Goal: Information Seeking & Learning: Find specific fact

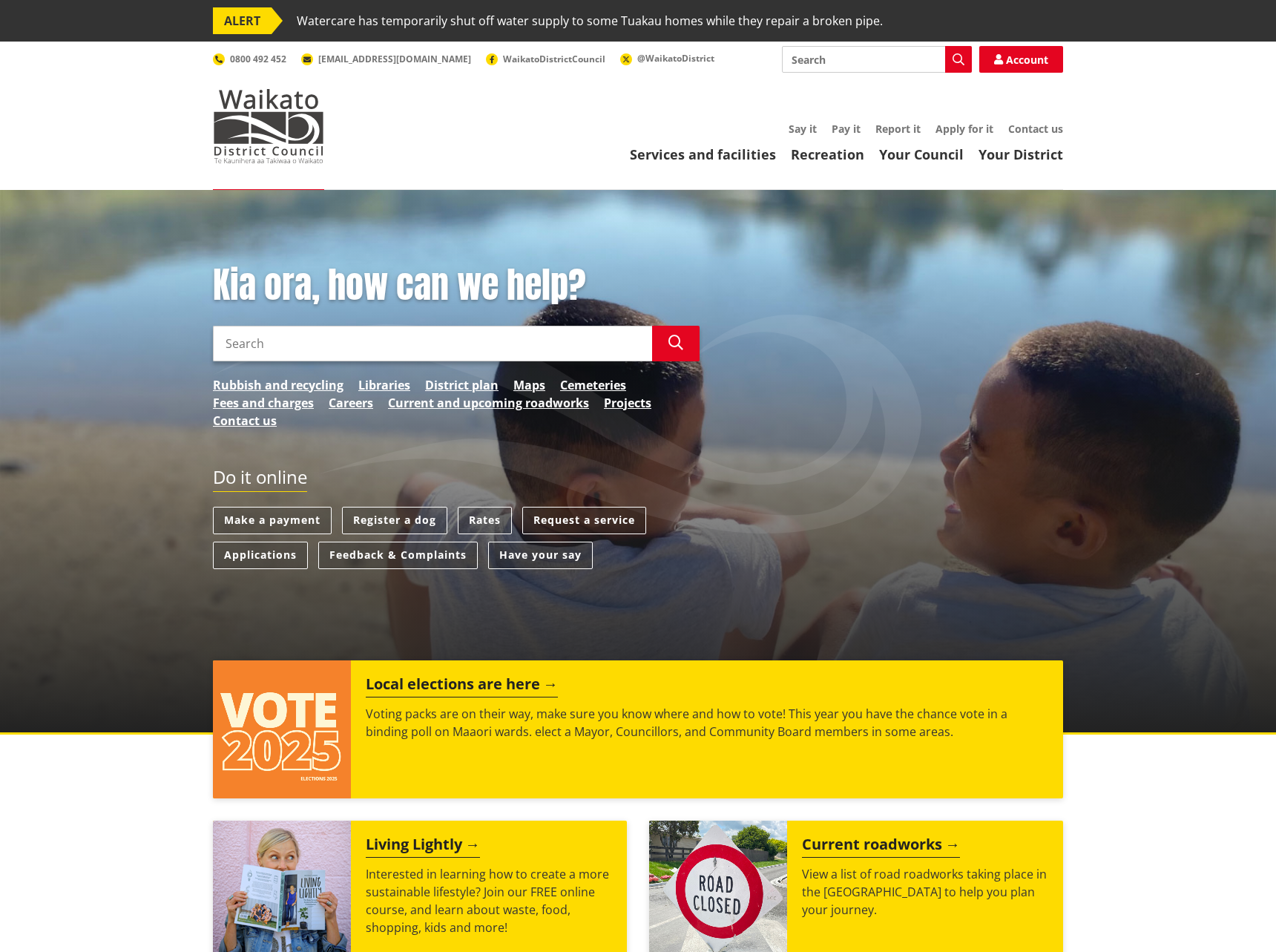
click at [282, 341] on input "Search" at bounding box center [432, 342] width 439 height 35
click at [339, 336] on input "annual report" at bounding box center [432, 342] width 439 height 35
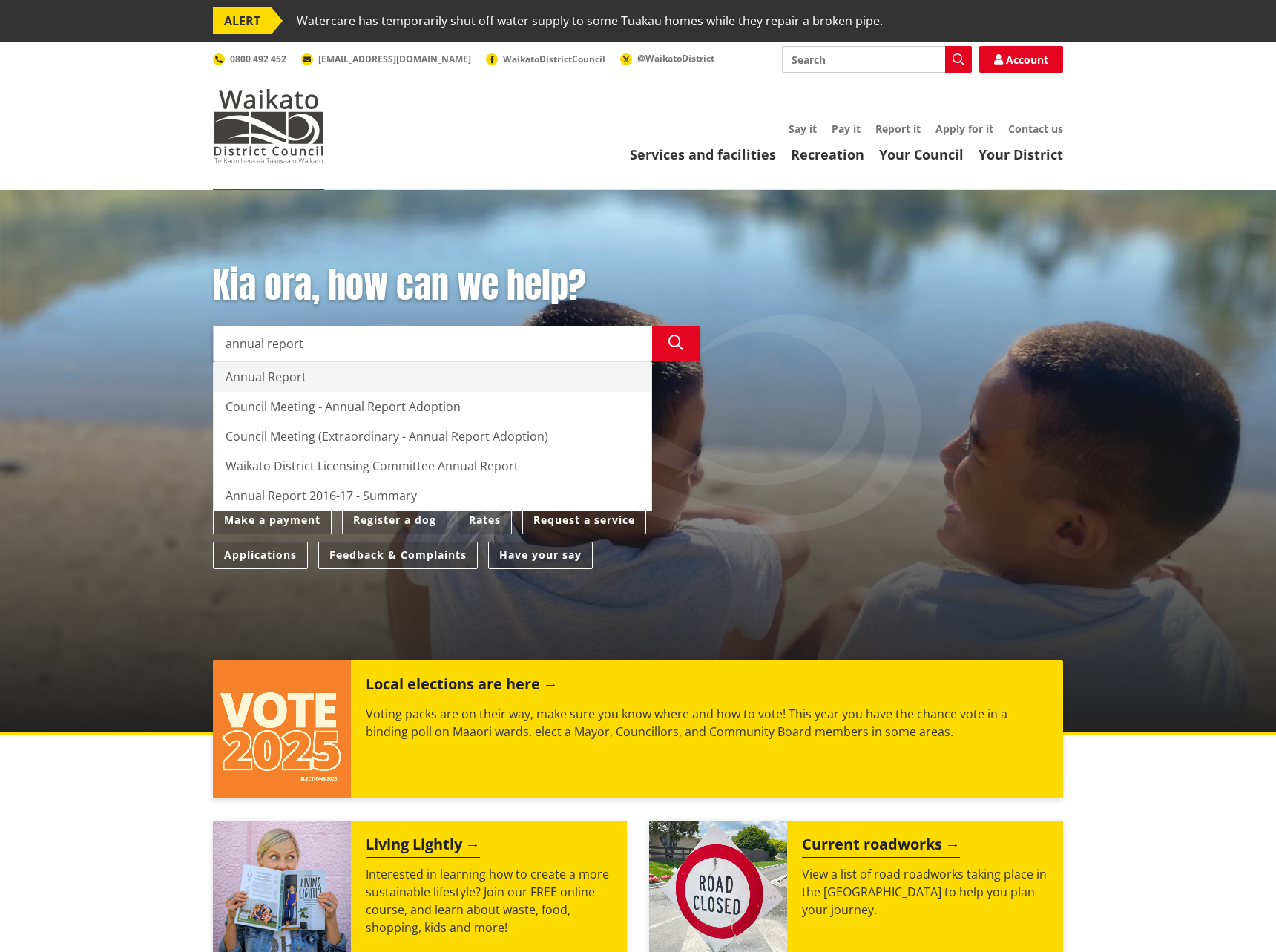
click at [304, 381] on div "Annual Report" at bounding box center [432, 376] width 438 height 30
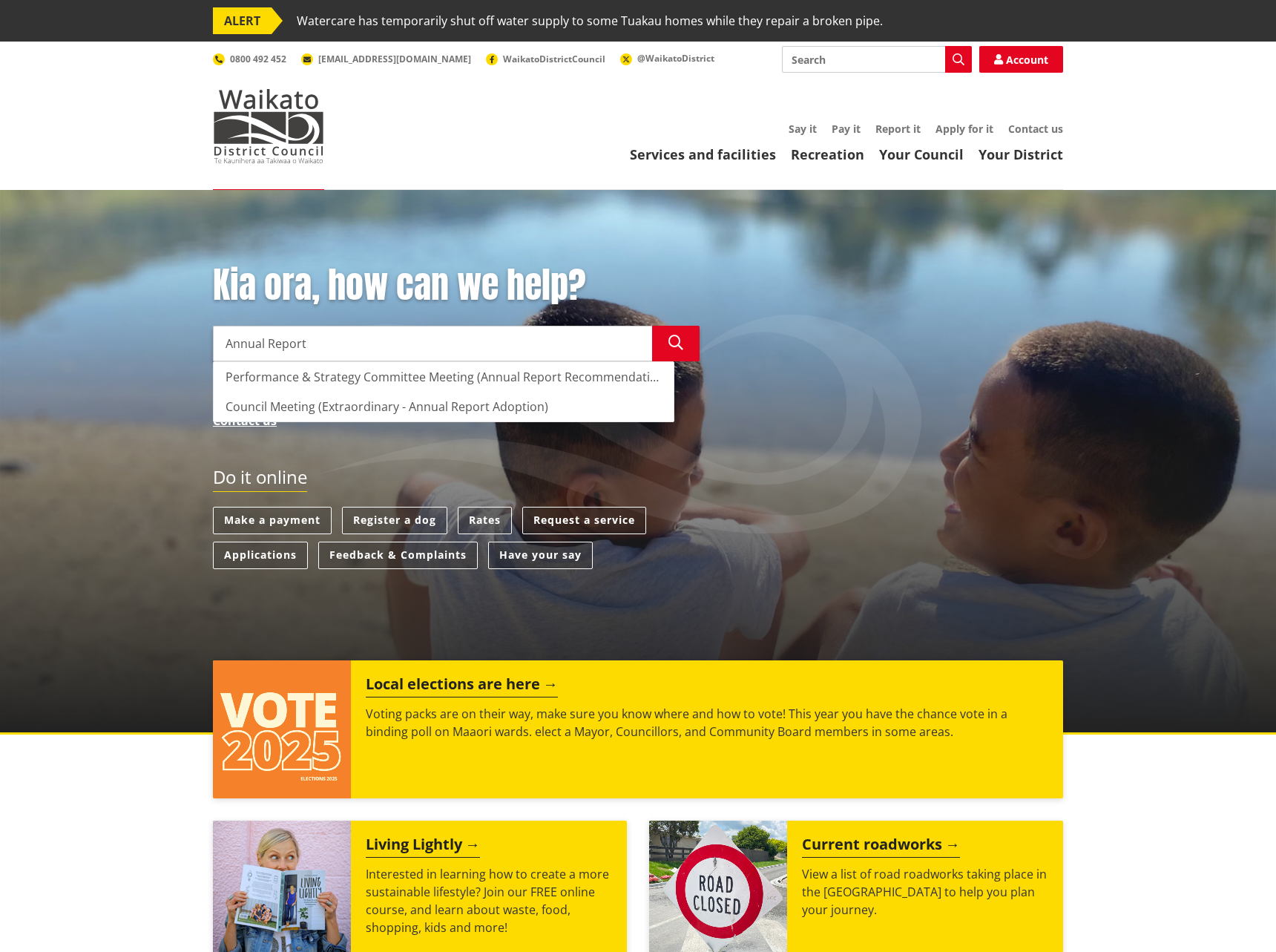
type input "Annual Report"
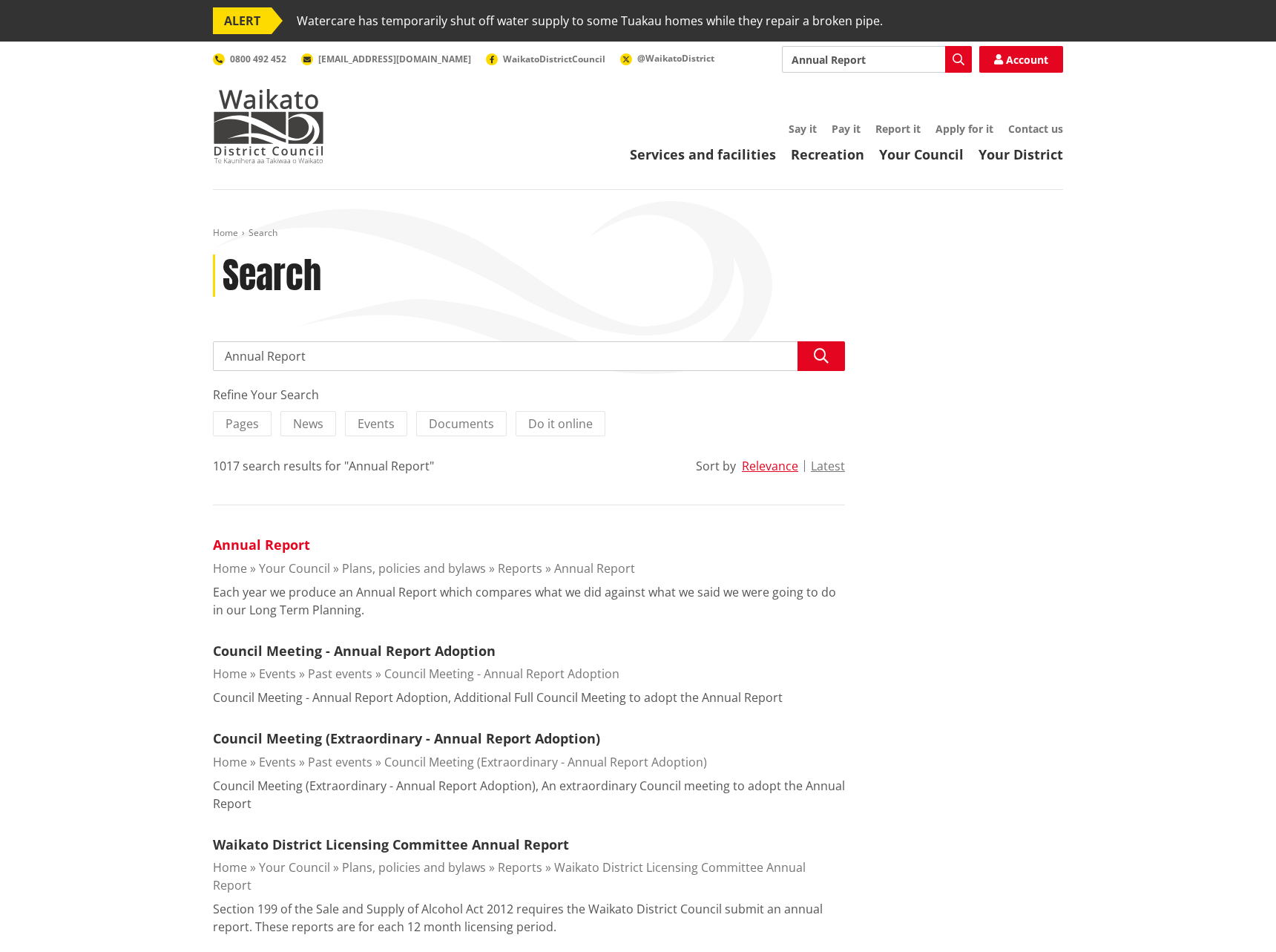
click at [265, 543] on link "Annual Report" at bounding box center [261, 544] width 97 height 18
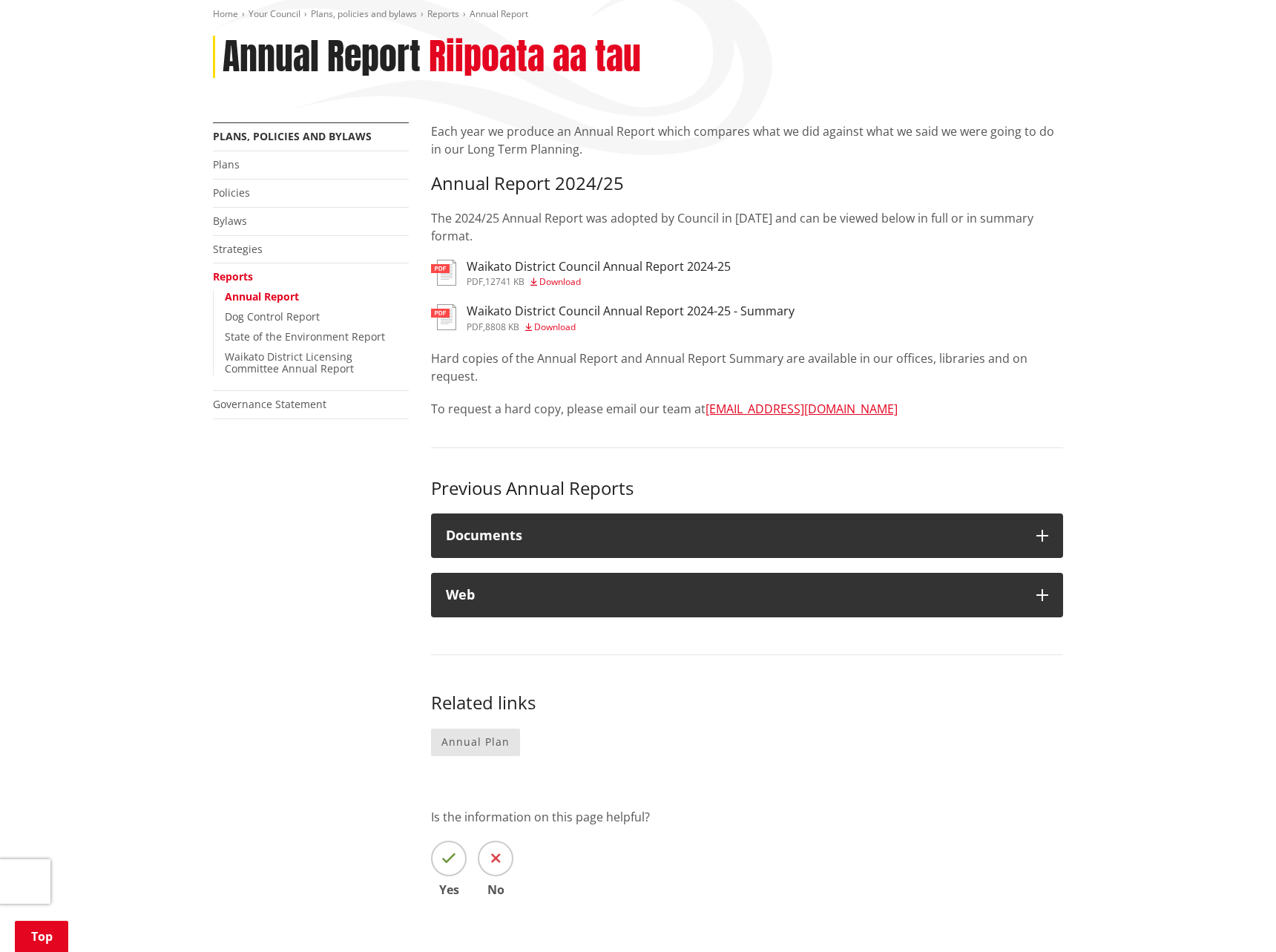
scroll to position [222, 0]
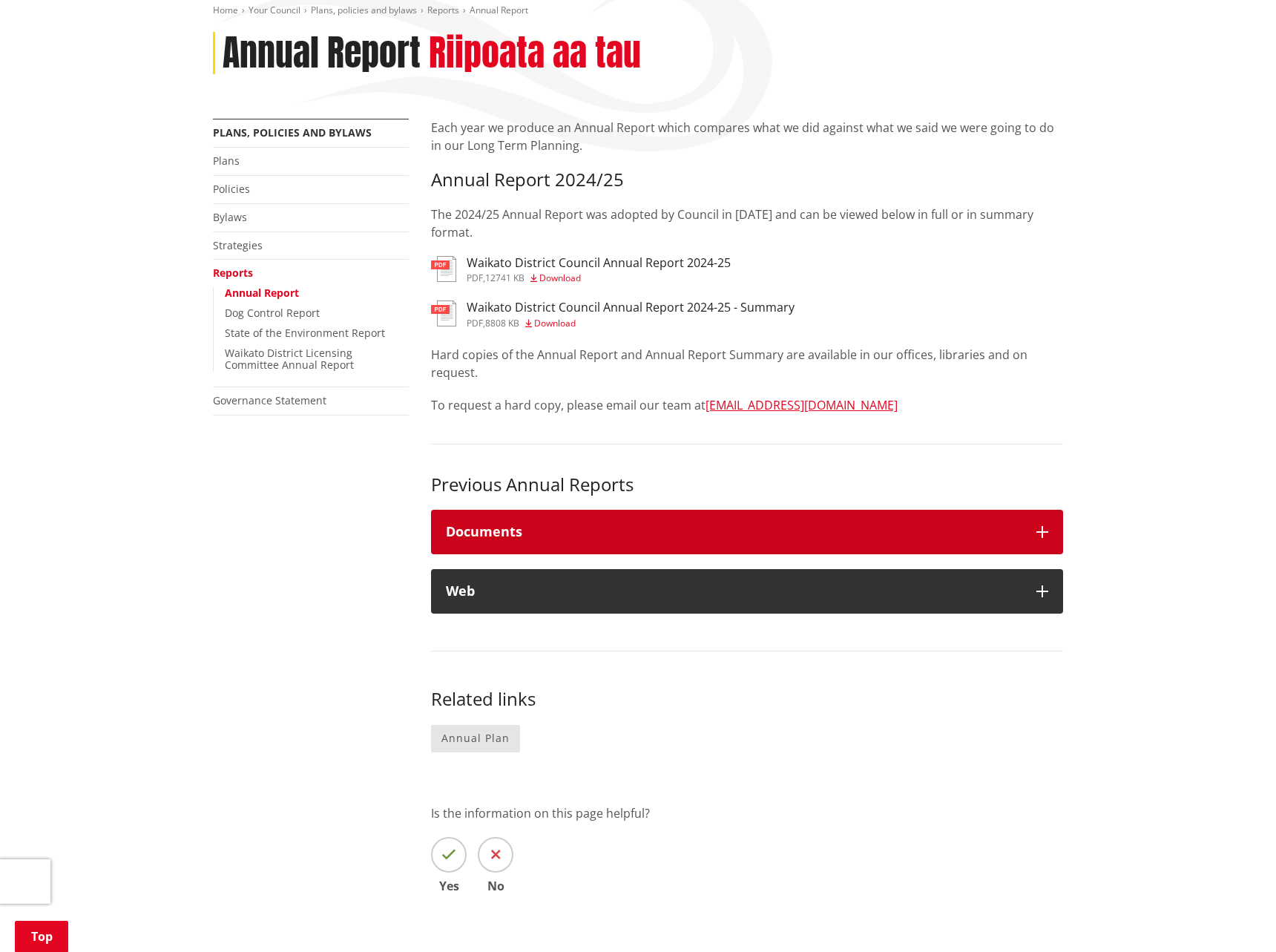
click at [540, 542] on button "Documents" at bounding box center [747, 531] width 633 height 45
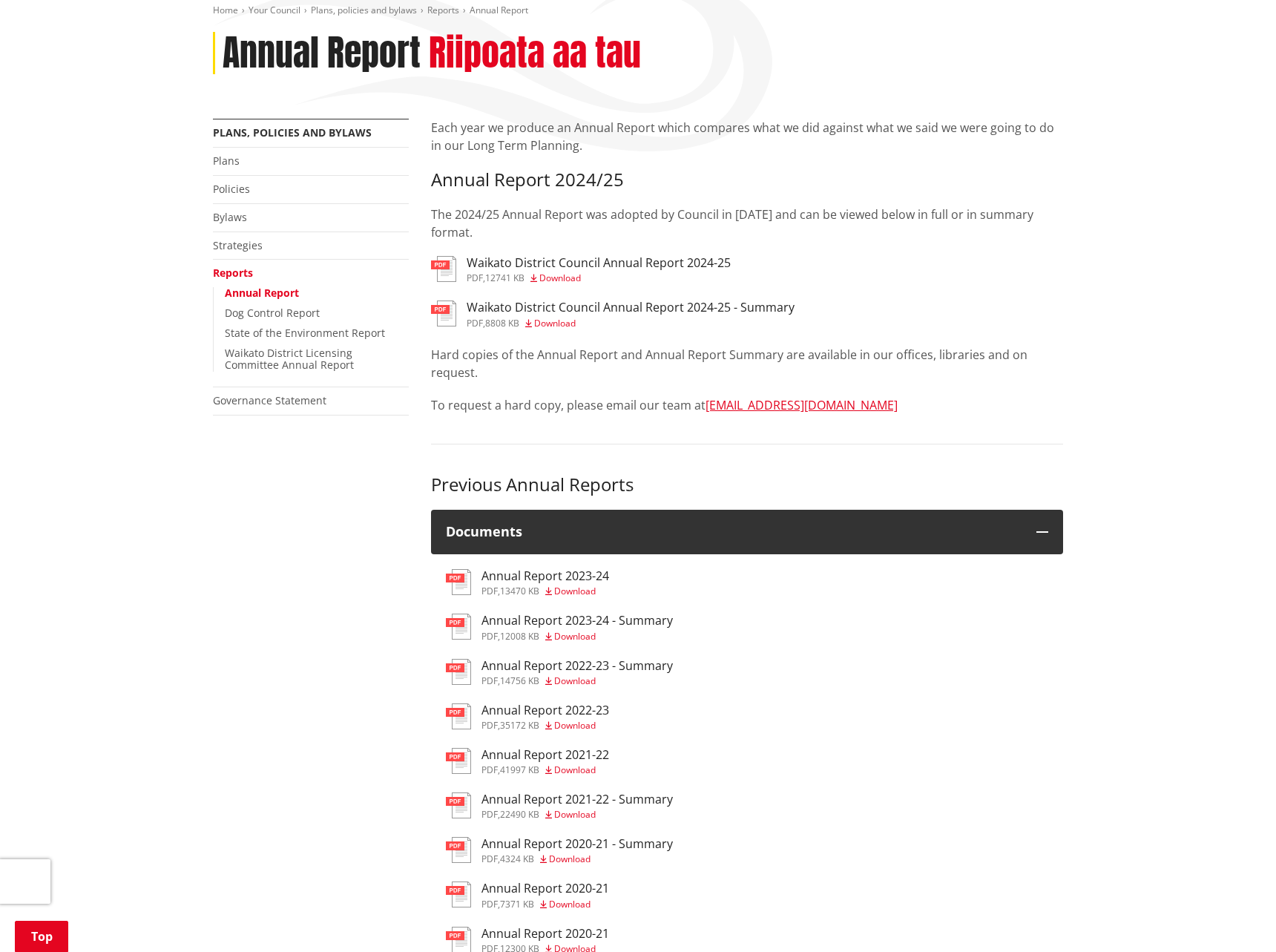
click at [574, 620] on h3 "Annual Report 2023-24 - Summary" at bounding box center [577, 620] width 192 height 14
